Goal: Find specific page/section

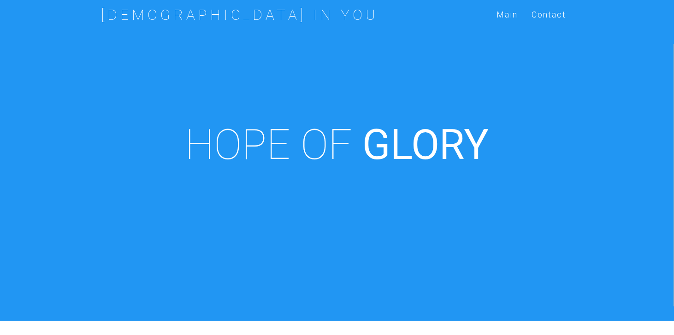
scroll to position [321, 0]
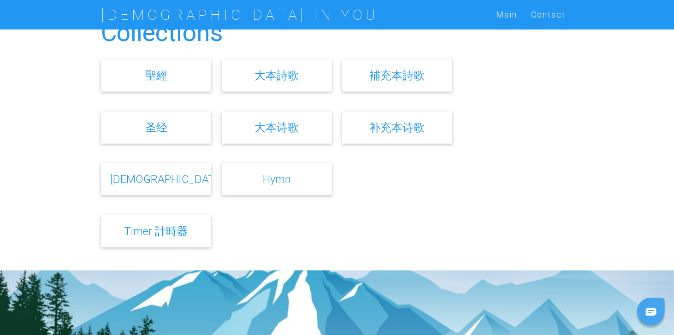
click at [156, 72] on link "聖經" at bounding box center [156, 75] width 22 height 13
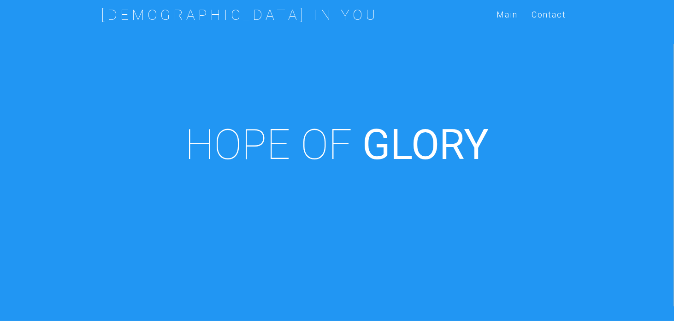
scroll to position [321, 0]
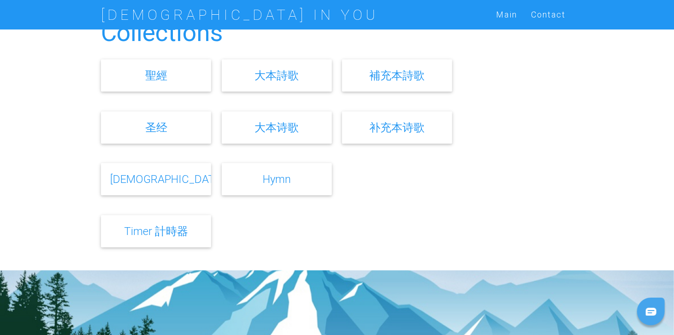
click at [148, 129] on link "圣经" at bounding box center [156, 127] width 22 height 13
click at [178, 180] on div "[DEMOGRAPHIC_DATA]" at bounding box center [156, 179] width 110 height 32
click at [151, 177] on link "[DEMOGRAPHIC_DATA]" at bounding box center [167, 178] width 114 height 13
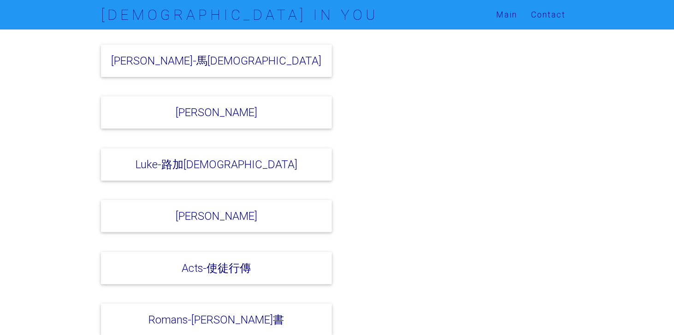
scroll to position [2214, 0]
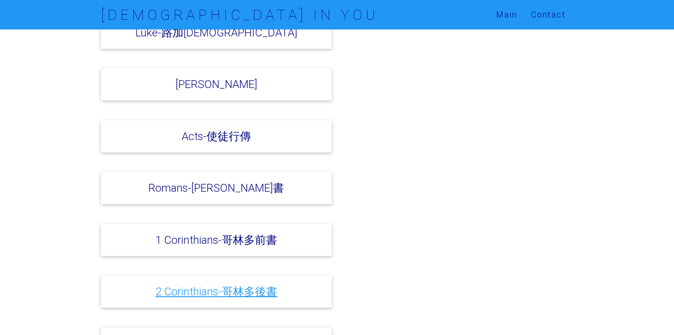
click at [234, 285] on link "2 Corinthians-哥林多後書" at bounding box center [217, 291] width 122 height 13
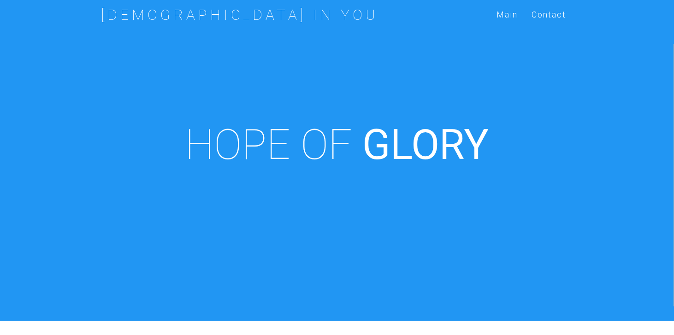
scroll to position [321, 0]
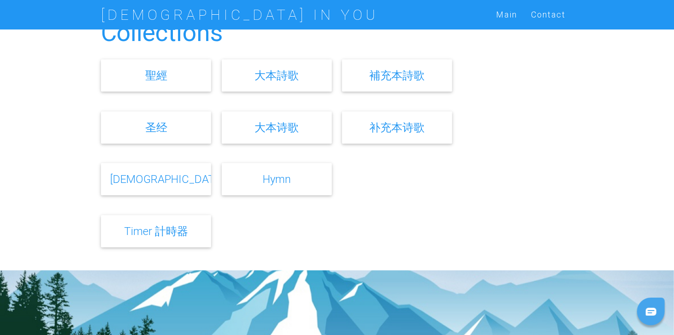
click at [279, 123] on link "大本诗歌" at bounding box center [277, 127] width 44 height 13
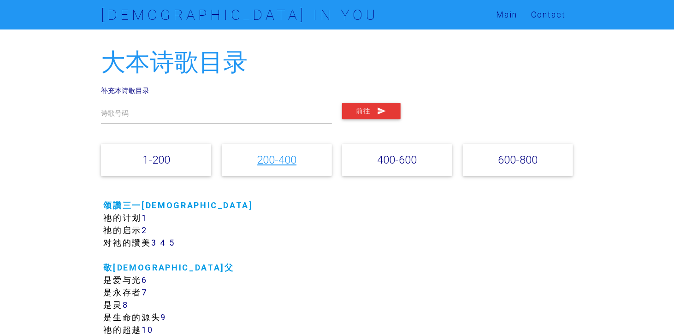
click at [286, 156] on link "200-400" at bounding box center [277, 159] width 40 height 13
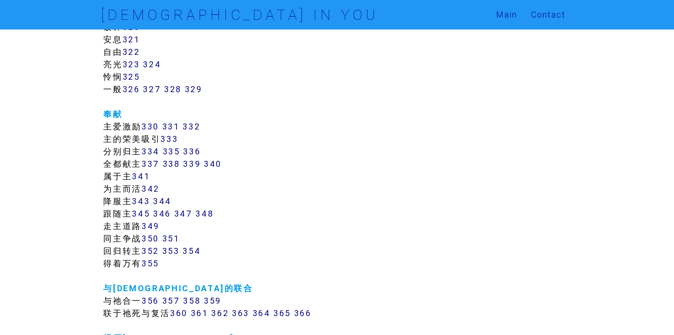
scroll to position [1635, 0]
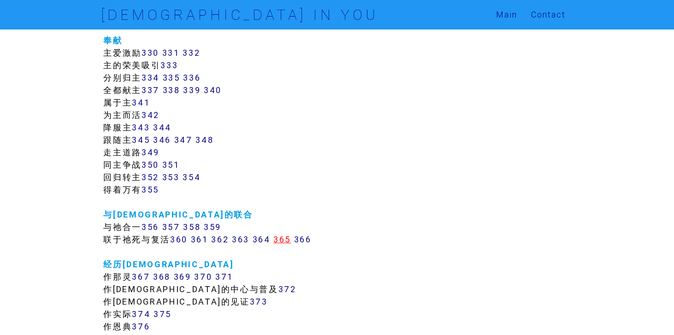
click at [290, 241] on link "365" at bounding box center [283, 239] width 18 height 11
